Goal: Navigation & Orientation: Find specific page/section

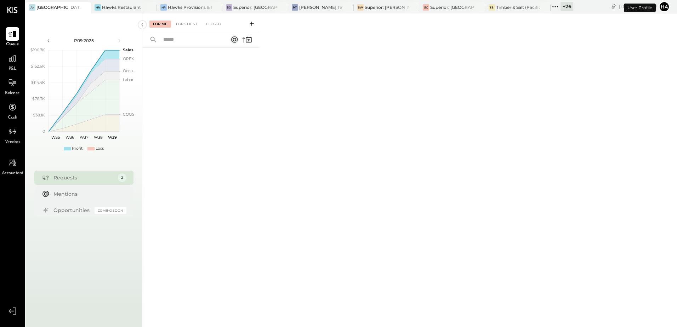
click at [87, 8] on icon at bounding box center [84, 7] width 9 height 8
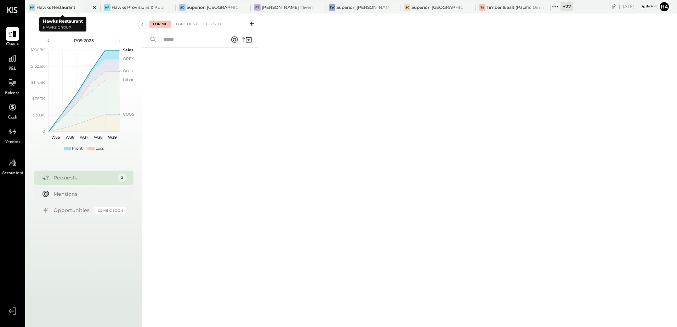
click at [60, 5] on div "Hawks Restaurant" at bounding box center [55, 7] width 39 height 6
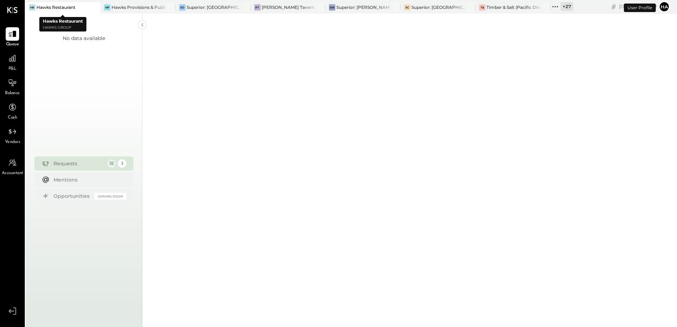
click at [96, 7] on icon at bounding box center [94, 7] width 9 height 8
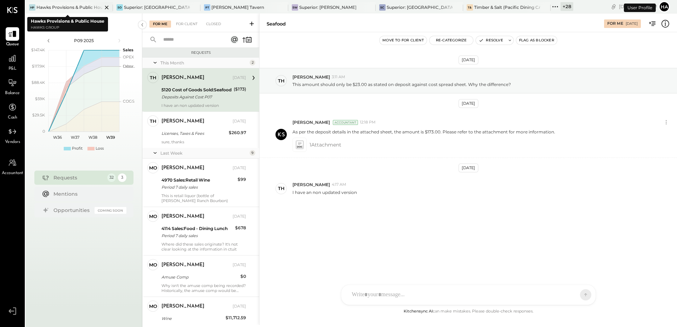
click at [102, 7] on icon at bounding box center [106, 7] width 9 height 8
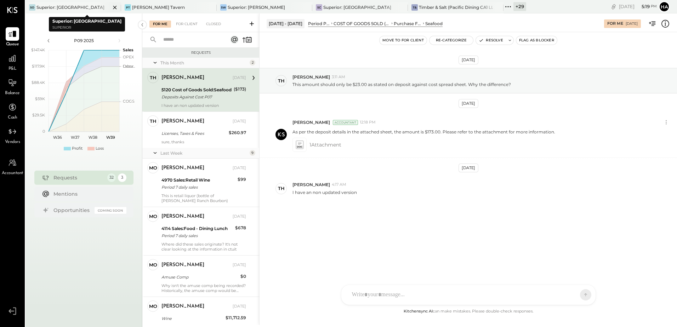
click at [63, 6] on div "Superior: [GEOGRAPHIC_DATA]" at bounding box center [70, 7] width 68 height 6
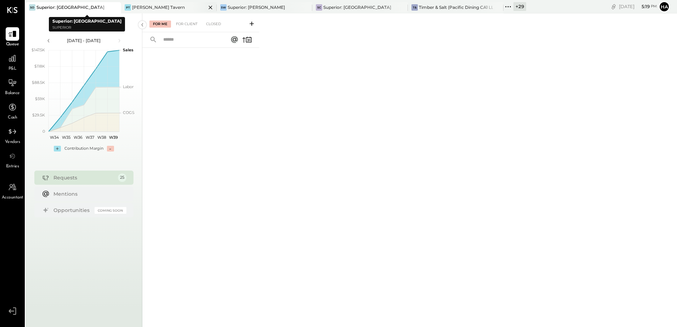
click at [145, 7] on div "[PERSON_NAME] Tavern" at bounding box center [158, 7] width 53 height 6
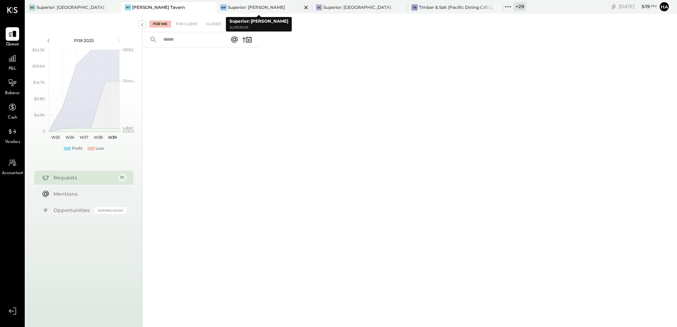
click at [259, 6] on div "Superior: [PERSON_NAME]" at bounding box center [256, 7] width 57 height 6
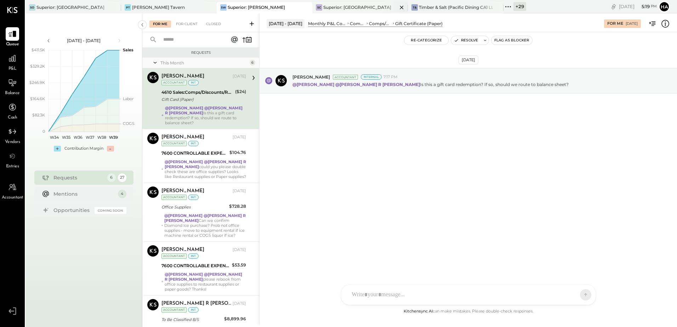
click at [335, 4] on div "Superior: [GEOGRAPHIC_DATA]" at bounding box center [357, 7] width 68 height 6
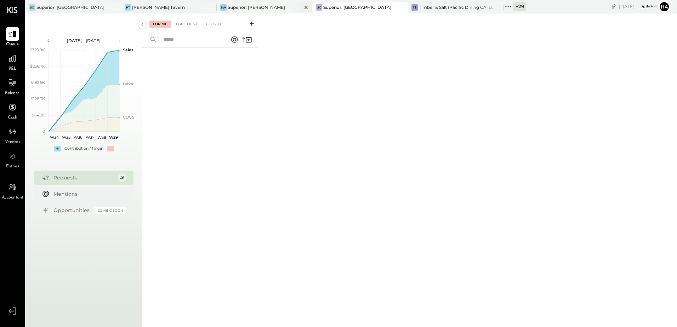
click at [250, 5] on div "Superior: [PERSON_NAME]" at bounding box center [256, 7] width 57 height 6
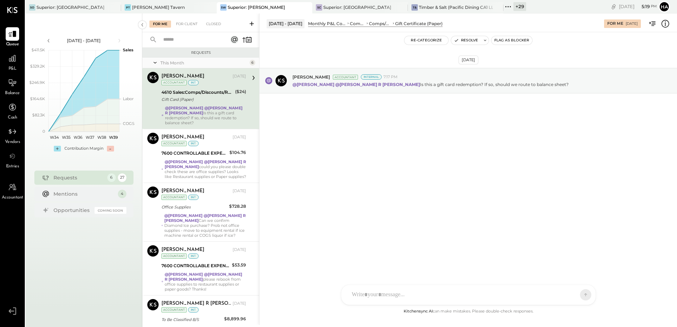
click at [434, 134] on div "[DATE] [PERSON_NAME] Accountant Internal 7:17 PM @[PERSON_NAME] @[PERSON_NAME] …" at bounding box center [467, 98] width 417 height 97
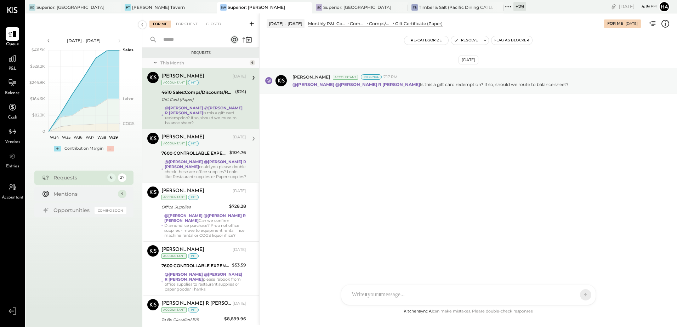
click at [202, 159] on strong "@[PERSON_NAME] R [PERSON_NAME]" at bounding box center [205, 164] width 81 height 10
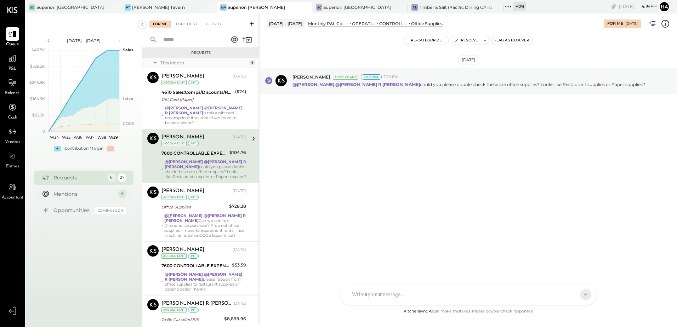
click at [666, 23] on icon at bounding box center [664, 23] width 9 height 9
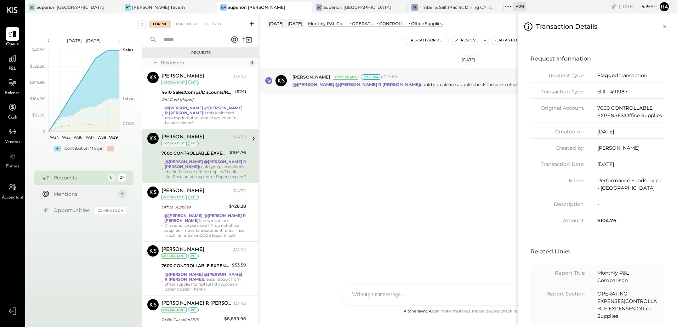
click at [620, 91] on div "Bill - 491987" at bounding box center [630, 91] width 67 height 7
copy div "491987"
click at [403, 177] on div "For Me For Client Closed Requests This Month 6 [PERSON_NAME] Accountant [PERSON…" at bounding box center [409, 168] width 534 height 311
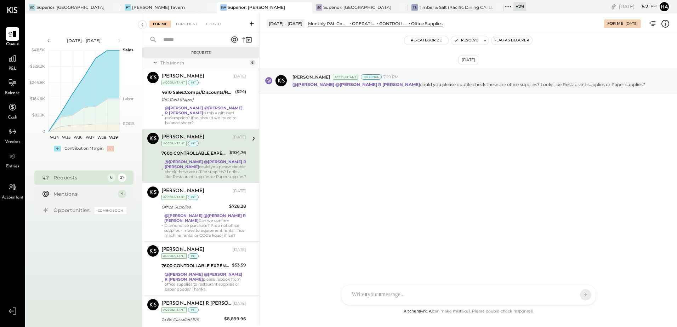
click at [666, 25] on icon at bounding box center [664, 23] width 9 height 9
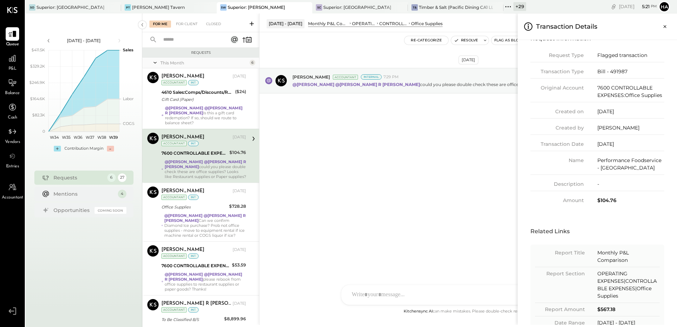
scroll to position [39, 0]
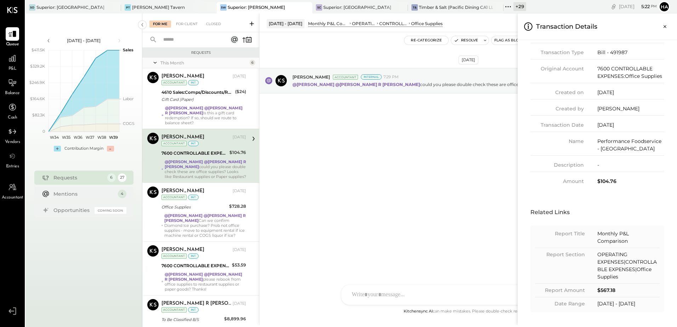
click at [439, 145] on div "For Me For Client Closed Requests This Month 6 [PERSON_NAME] Accountant [PERSON…" at bounding box center [409, 168] width 534 height 311
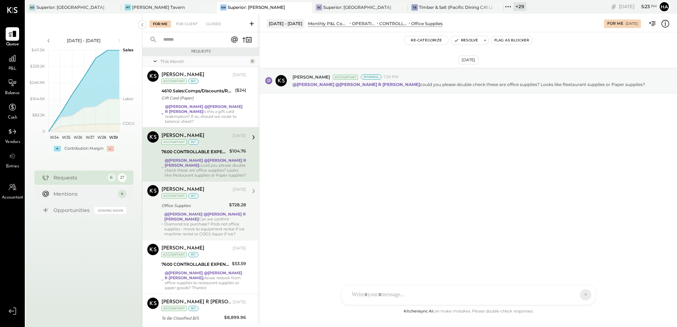
scroll to position [0, 0]
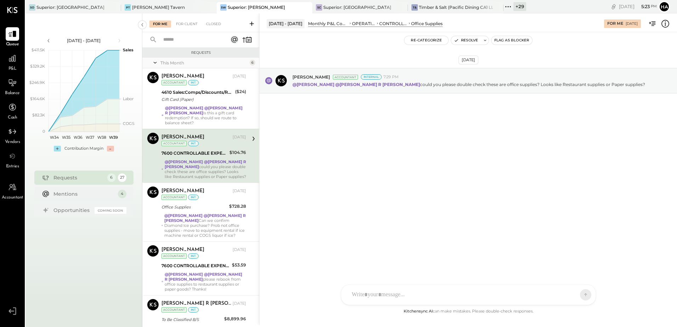
click at [408, 198] on div "[DATE] [PERSON_NAME] Accountant Internal 7:29 PM @[PERSON_NAME] @[PERSON_NAME] …" at bounding box center [467, 169] width 417 height 275
click at [352, 8] on div "Superior: [GEOGRAPHIC_DATA]" at bounding box center [357, 7] width 68 height 6
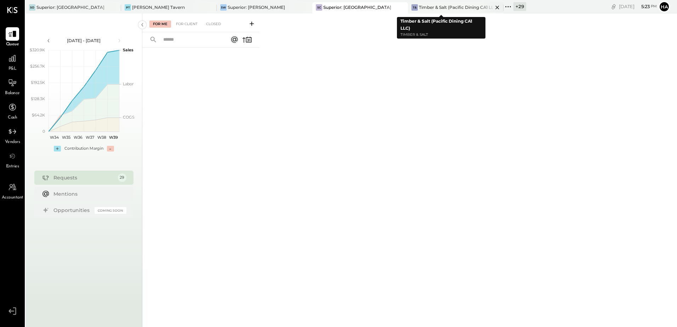
click at [440, 6] on div "Timber & Salt (Pacific Dining CA1 LLC)" at bounding box center [456, 7] width 74 height 6
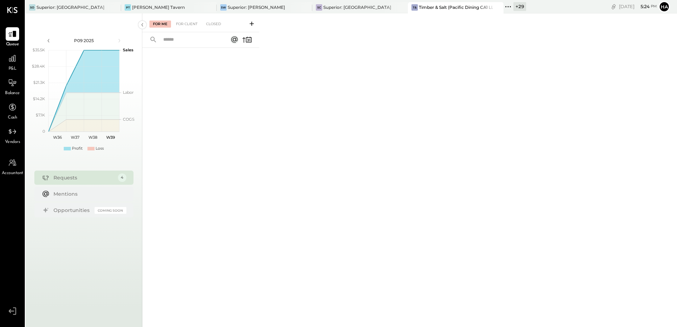
click at [513, 6] on div "+ 29" at bounding box center [519, 6] width 13 height 9
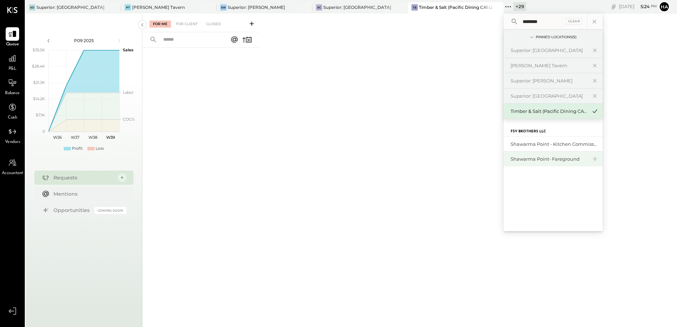
type input "********"
click at [525, 159] on div "Shawarma Point- Fareground" at bounding box center [548, 159] width 76 height 7
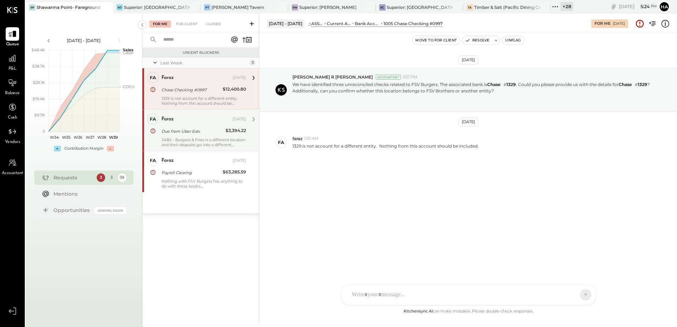
click at [188, 129] on div "Due from Uber Eats" at bounding box center [192, 131] width 62 height 7
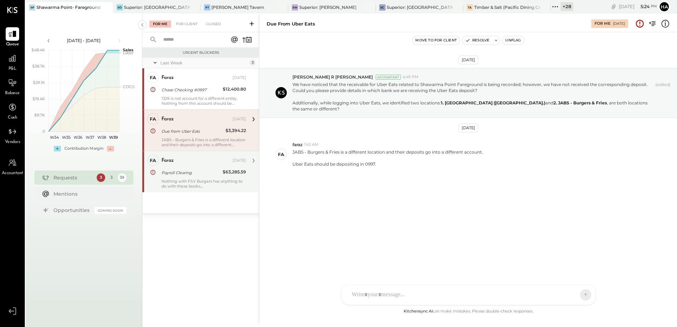
click at [183, 162] on div "faraz" at bounding box center [196, 160] width 70 height 7
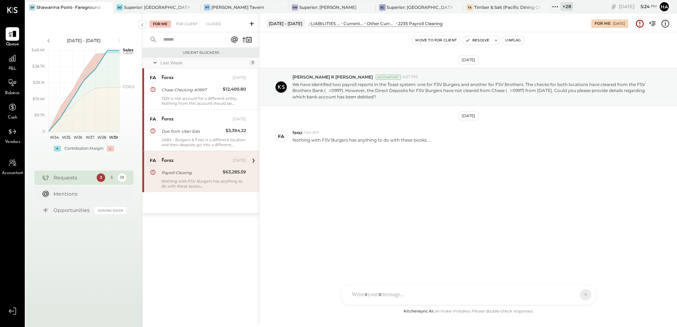
click at [560, 7] on div "+ 28" at bounding box center [566, 6] width 13 height 9
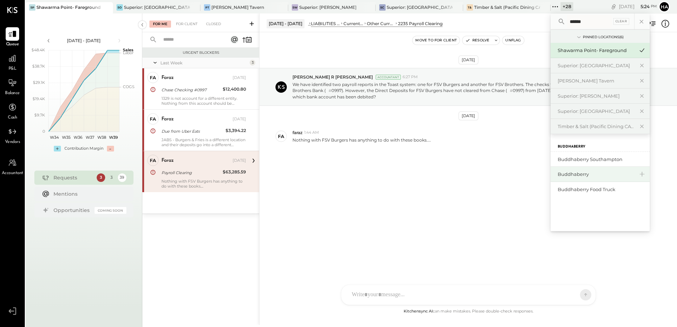
type input "******"
click at [565, 175] on div "Buddhaberry" at bounding box center [595, 174] width 76 height 7
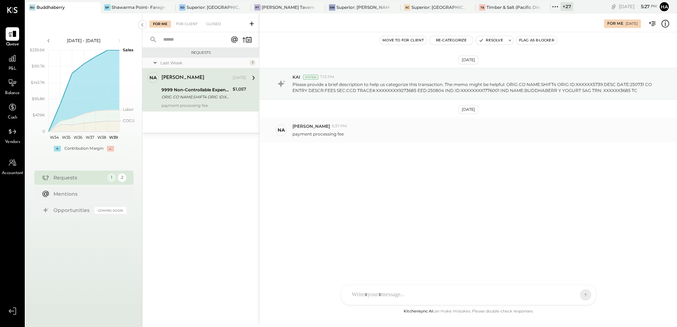
drag, startPoint x: 384, startPoint y: 182, endPoint x: 428, endPoint y: 118, distance: 78.0
click at [384, 182] on div "[DATE] KAI System 7:13 PM Please provide a brief description to help us categor…" at bounding box center [467, 123] width 417 height 146
click at [501, 39] on button "Resolve" at bounding box center [491, 40] width 30 height 8
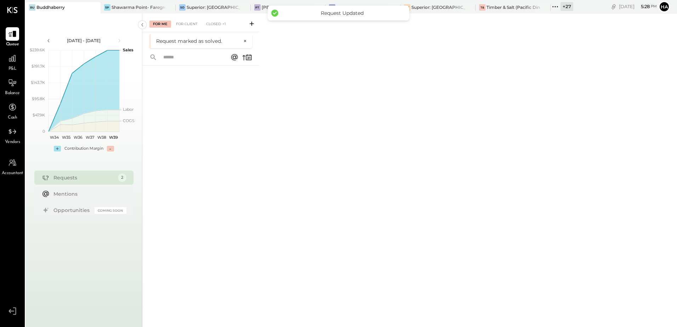
click at [569, 4] on div "+ 27" at bounding box center [566, 6] width 13 height 9
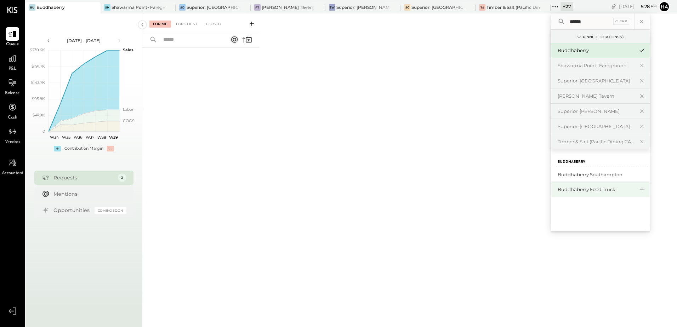
type input "******"
click at [579, 186] on div "Buddhaberry Food Truck" at bounding box center [595, 189] width 76 height 7
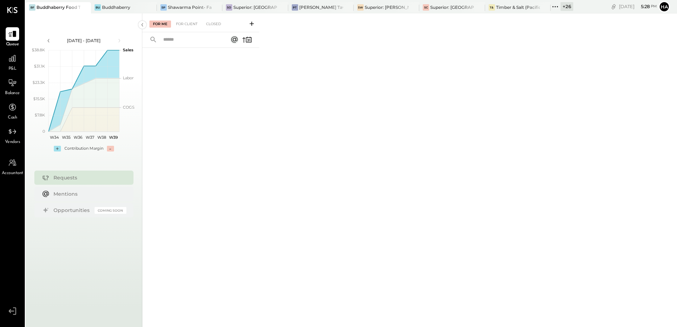
click at [566, 6] on div "+ 26" at bounding box center [566, 6] width 13 height 9
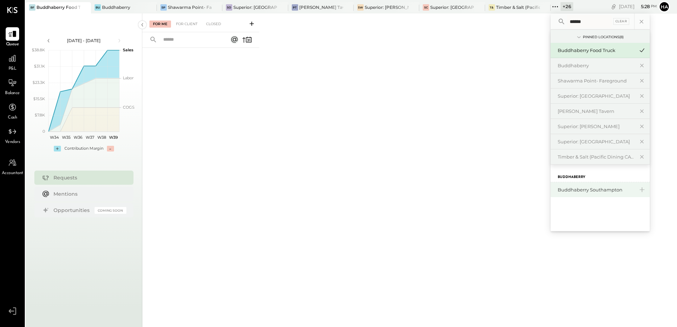
type input "******"
click at [586, 191] on div "Buddhaberry Southampton" at bounding box center [595, 189] width 76 height 7
